Goal: Navigation & Orientation: Find specific page/section

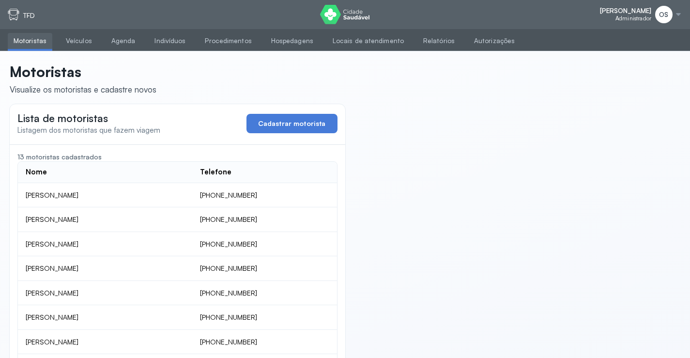
click at [680, 13] on div at bounding box center [679, 15] width 8 height 8
click at [642, 12] on span "[PERSON_NAME]" at bounding box center [625, 11] width 51 height 8
click at [642, 14] on span "[PERSON_NAME]" at bounding box center [625, 11] width 51 height 8
click at [656, 12] on div "OS" at bounding box center [664, 14] width 17 height 17
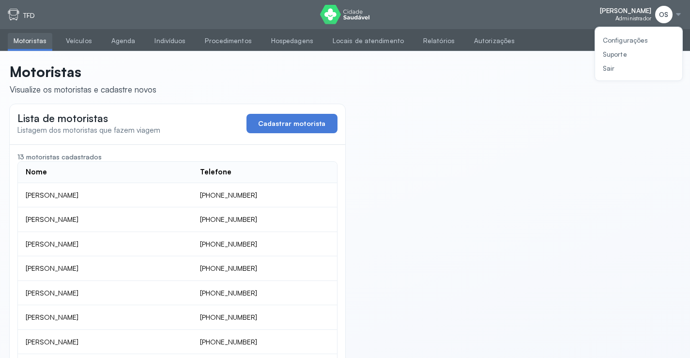
click at [658, 12] on div "OS" at bounding box center [664, 14] width 17 height 17
